Goal: Check status: Check status

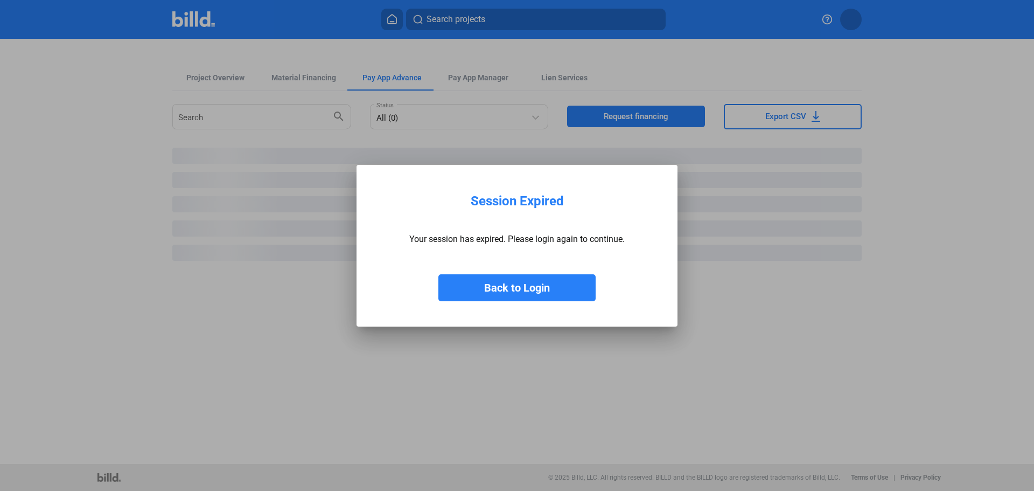
click at [528, 290] on button "Back to Login" at bounding box center [517, 287] width 157 height 27
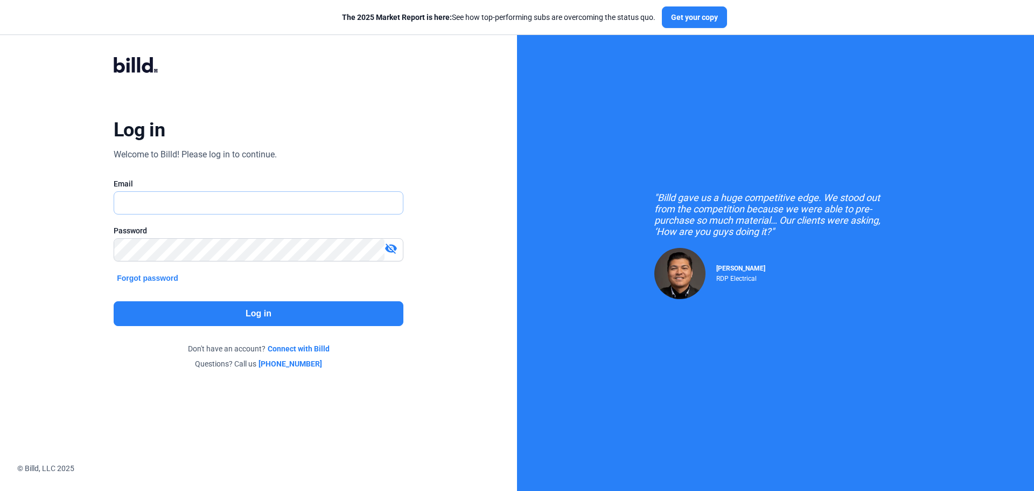
type input "[EMAIL_ADDRESS][DOMAIN_NAME]"
click at [260, 309] on button "Log in" at bounding box center [259, 313] width 290 height 25
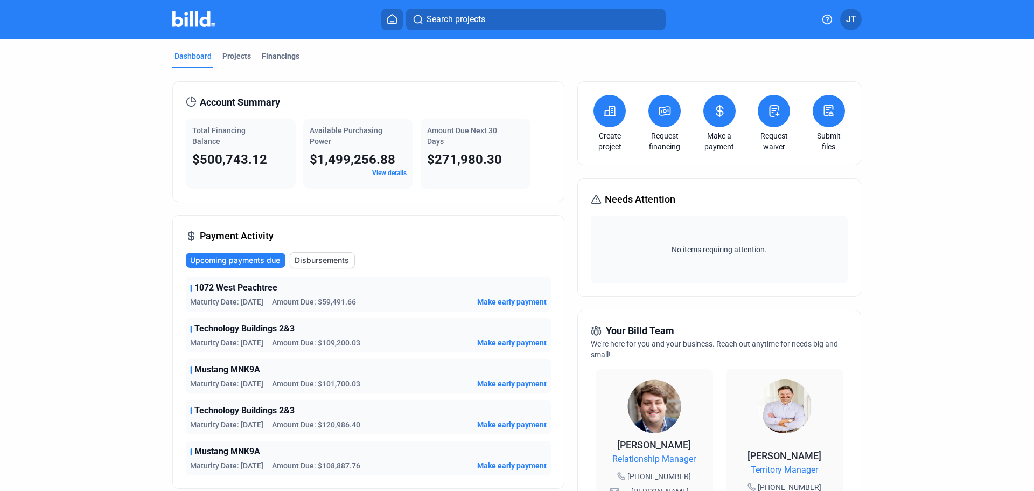
scroll to position [54, 0]
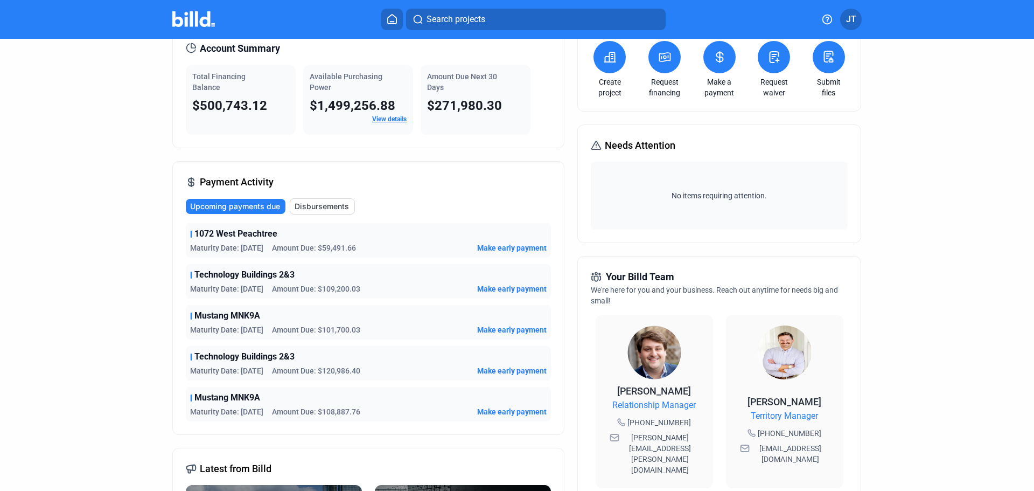
click at [323, 202] on span "Disbursements" at bounding box center [322, 206] width 54 height 11
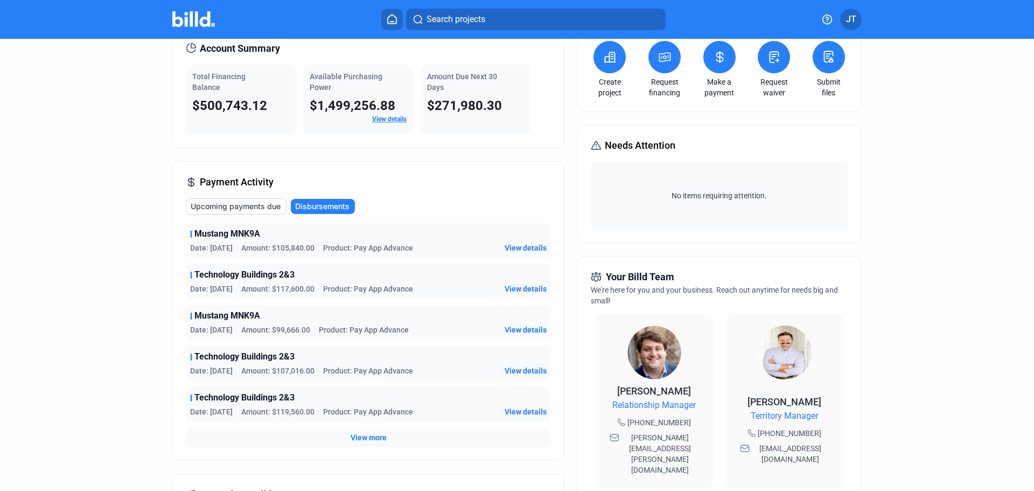
click at [237, 208] on span "Upcoming payments due" at bounding box center [236, 206] width 90 height 11
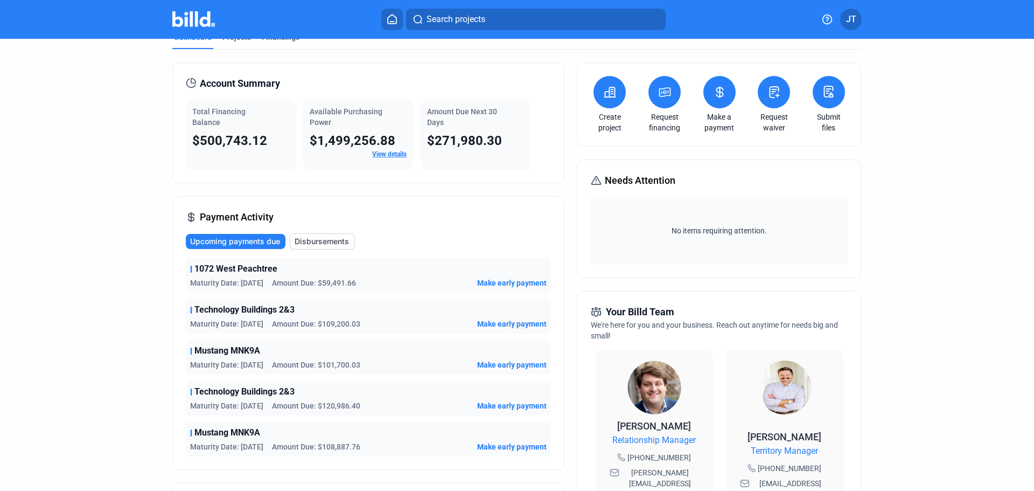
scroll to position [0, 0]
